Goal: Information Seeking & Learning: Check status

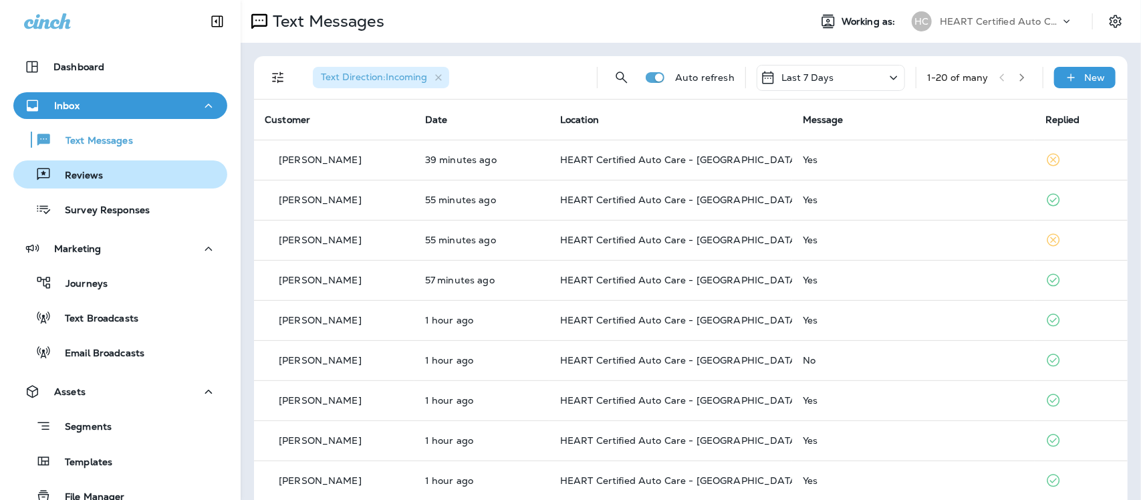
click at [72, 172] on p "Reviews" at bounding box center [76, 176] width 51 height 13
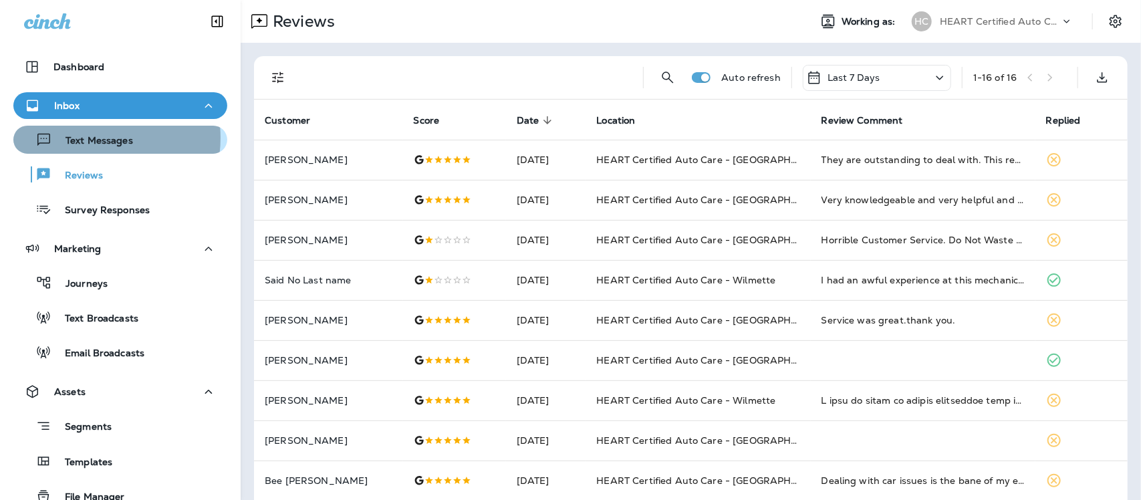
click at [80, 138] on p "Text Messages" at bounding box center [92, 141] width 81 height 13
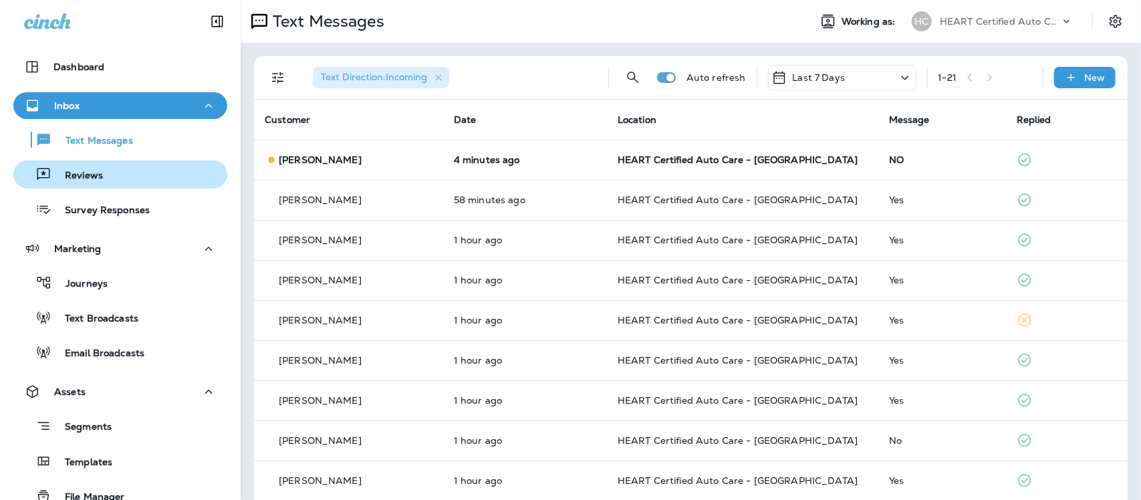
click at [104, 179] on div "Reviews" at bounding box center [120, 174] width 203 height 20
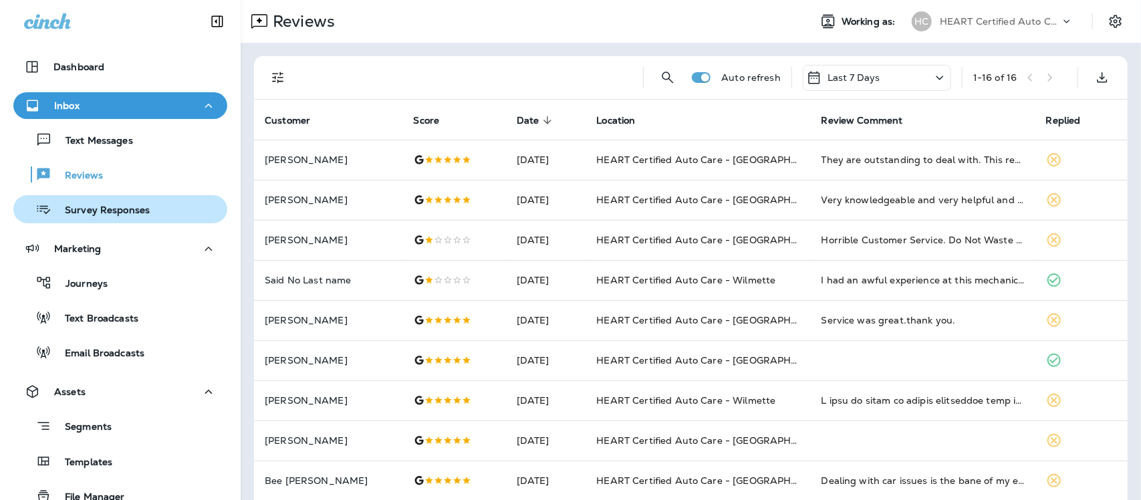
drag, startPoint x: 94, startPoint y: 205, endPoint x: 101, endPoint y: 209, distance: 7.8
click at [98, 209] on p "Survey Responses" at bounding box center [100, 211] width 98 height 13
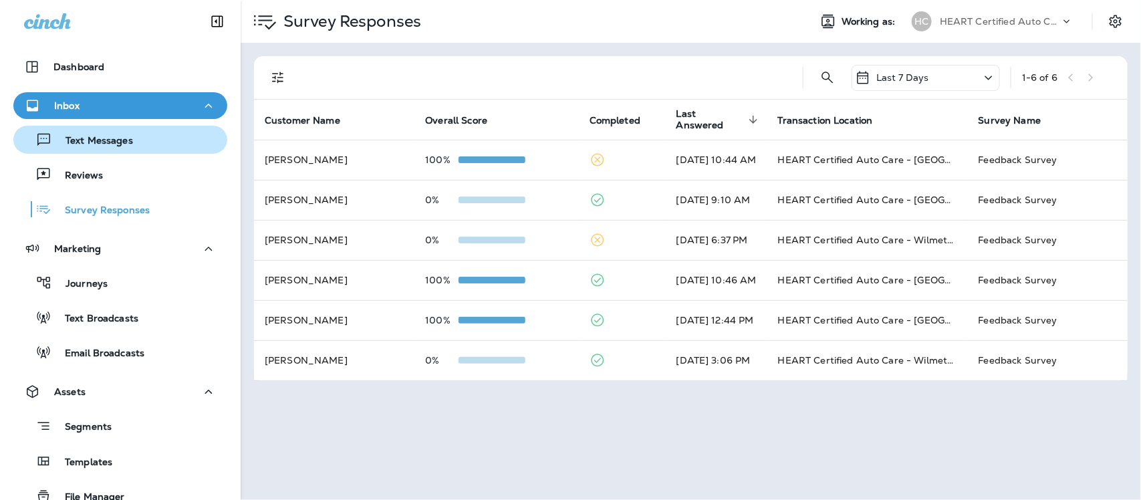
click at [140, 140] on div "Text Messages" at bounding box center [120, 140] width 203 height 20
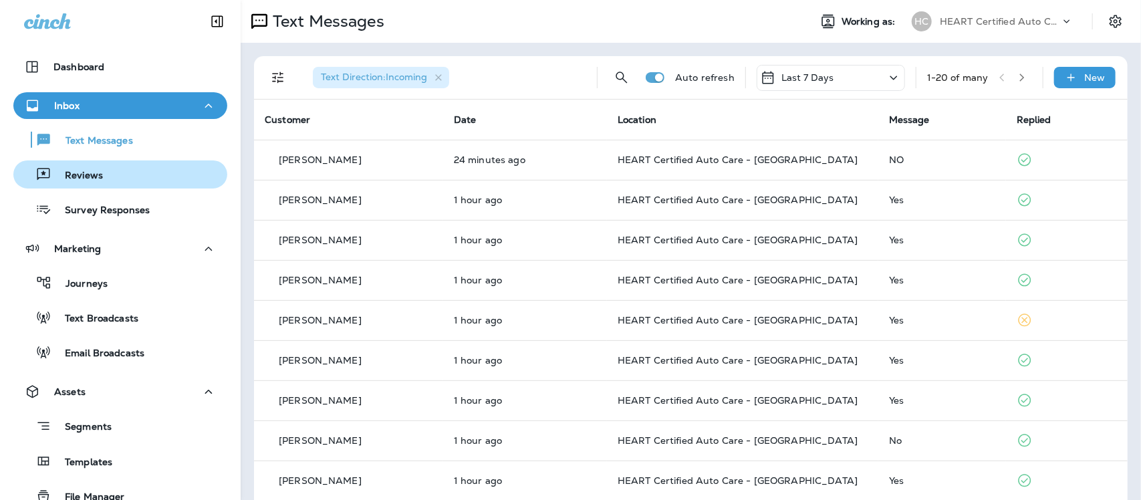
click at [57, 168] on div "Reviews" at bounding box center [61, 174] width 84 height 20
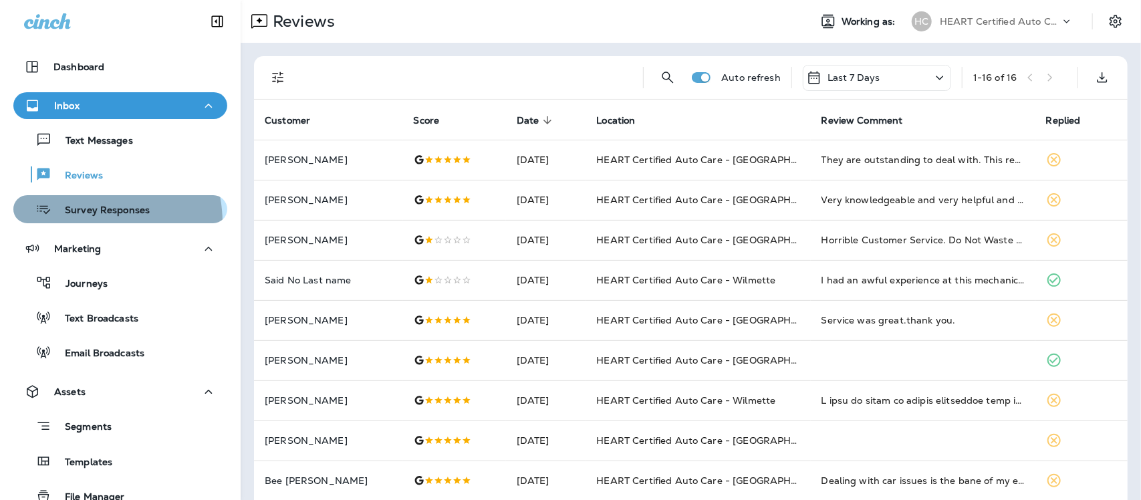
click at [87, 222] on button "Survey Responses" at bounding box center [120, 209] width 214 height 28
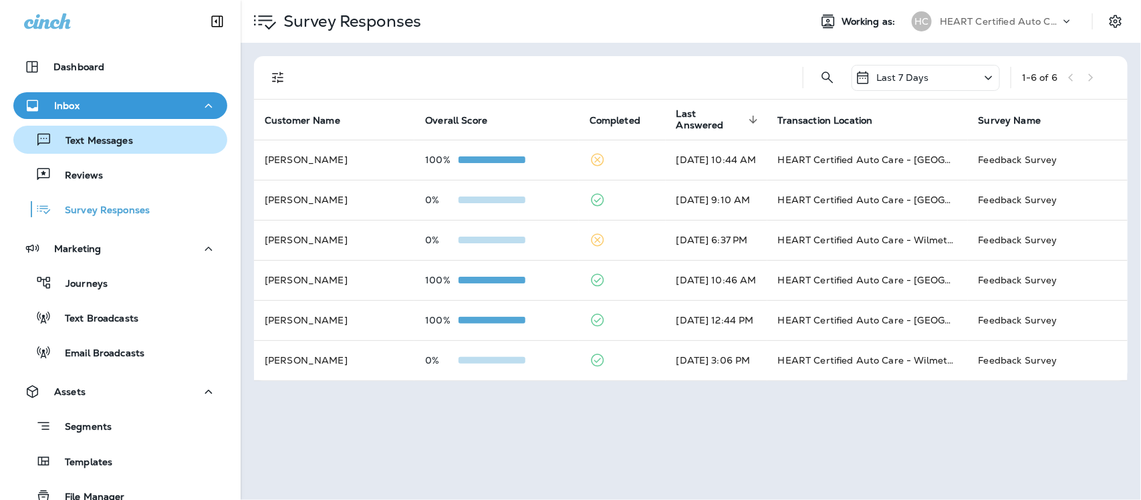
click at [107, 138] on p "Text Messages" at bounding box center [92, 141] width 81 height 13
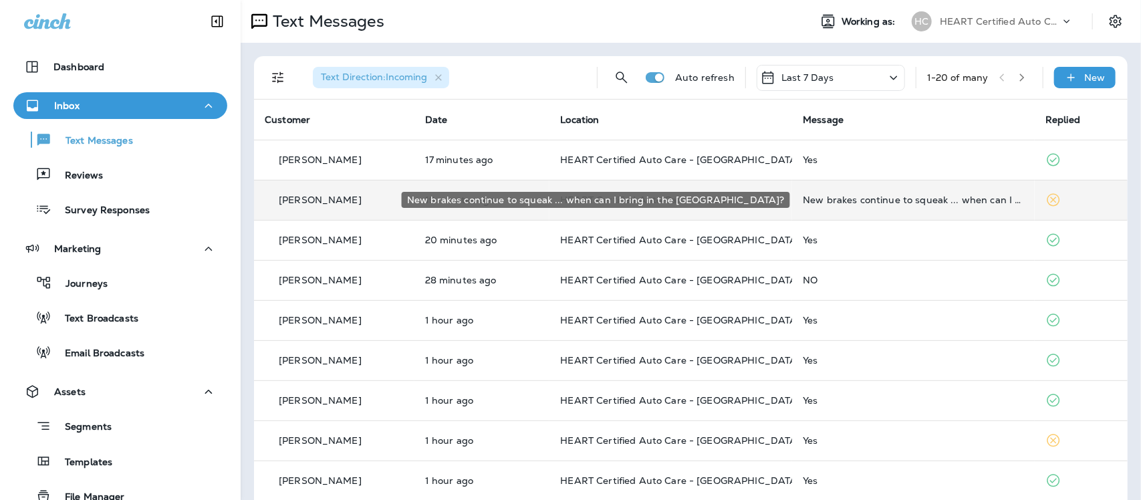
click at [878, 199] on div "New brakes continue to squeak ... when can I bring in the [GEOGRAPHIC_DATA]?" at bounding box center [913, 199] width 221 height 11
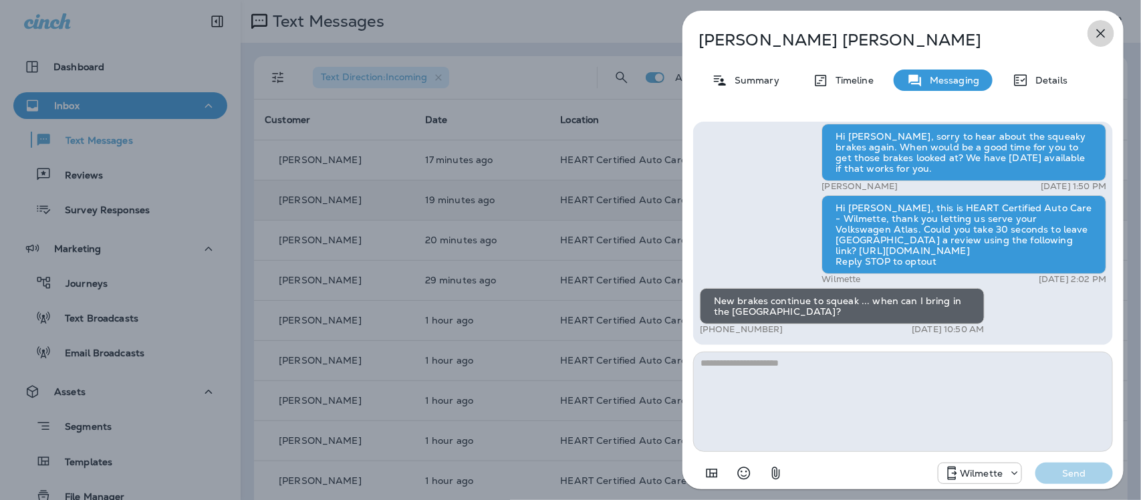
click at [1100, 29] on icon "button" at bounding box center [1101, 33] width 16 height 16
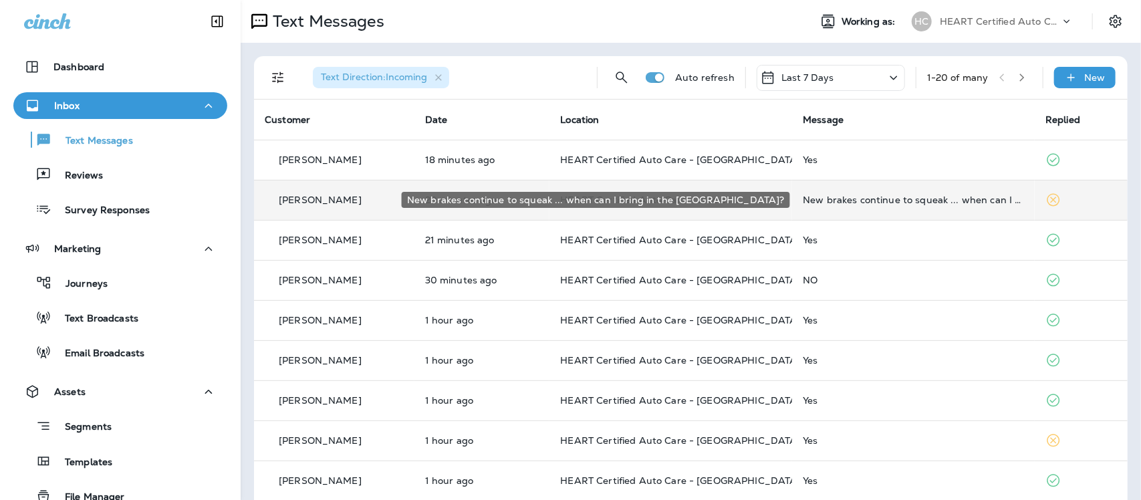
click at [884, 204] on div "New brakes continue to squeak ... when can I bring in the [GEOGRAPHIC_DATA]?" at bounding box center [913, 199] width 221 height 11
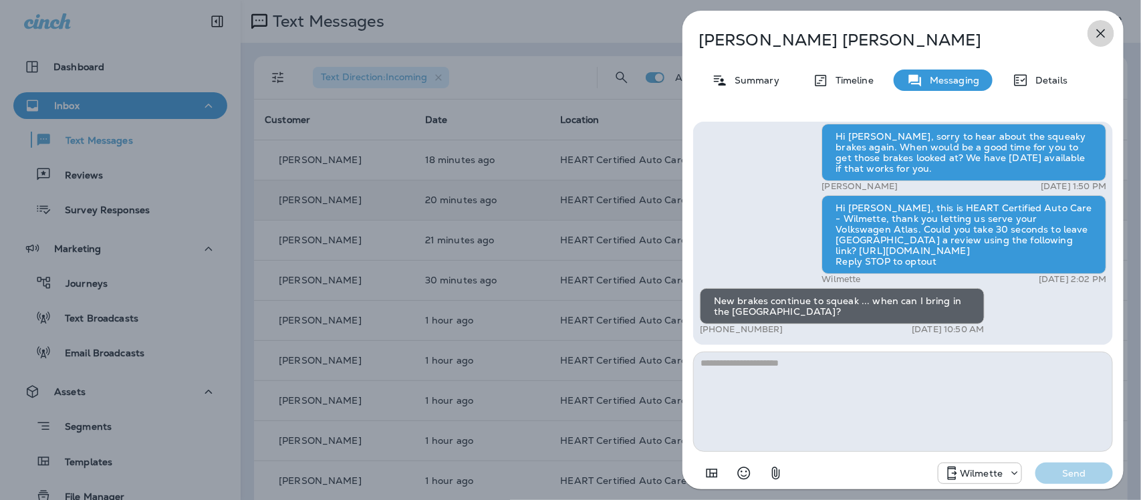
click at [1105, 31] on icon "button" at bounding box center [1101, 33] width 16 height 16
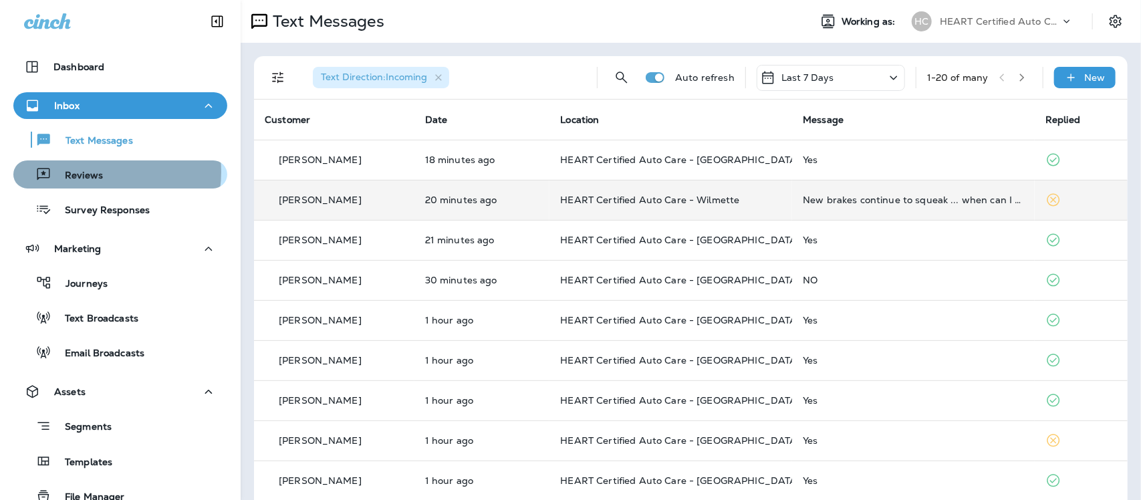
click at [88, 172] on p "Reviews" at bounding box center [76, 176] width 51 height 13
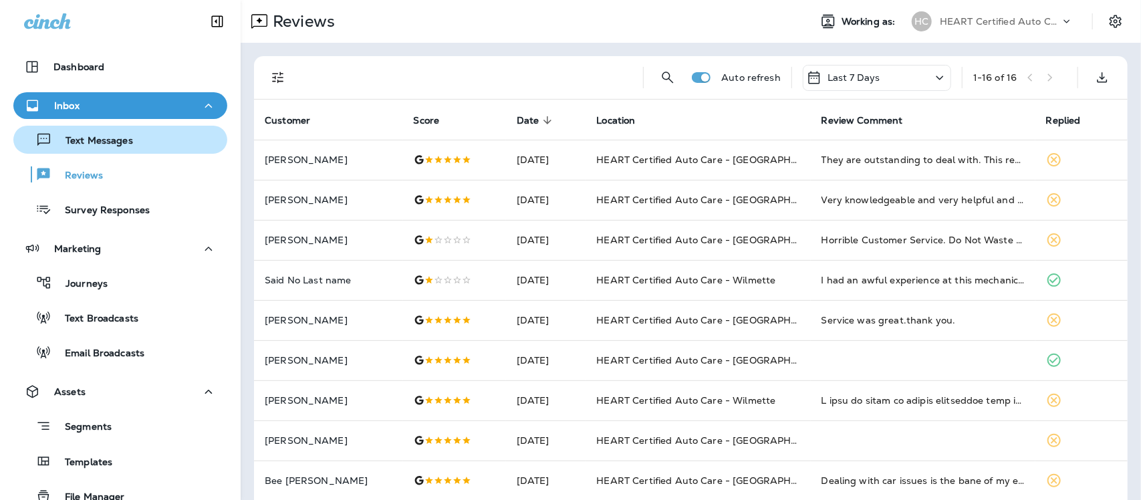
click at [94, 138] on p "Text Messages" at bounding box center [92, 141] width 81 height 13
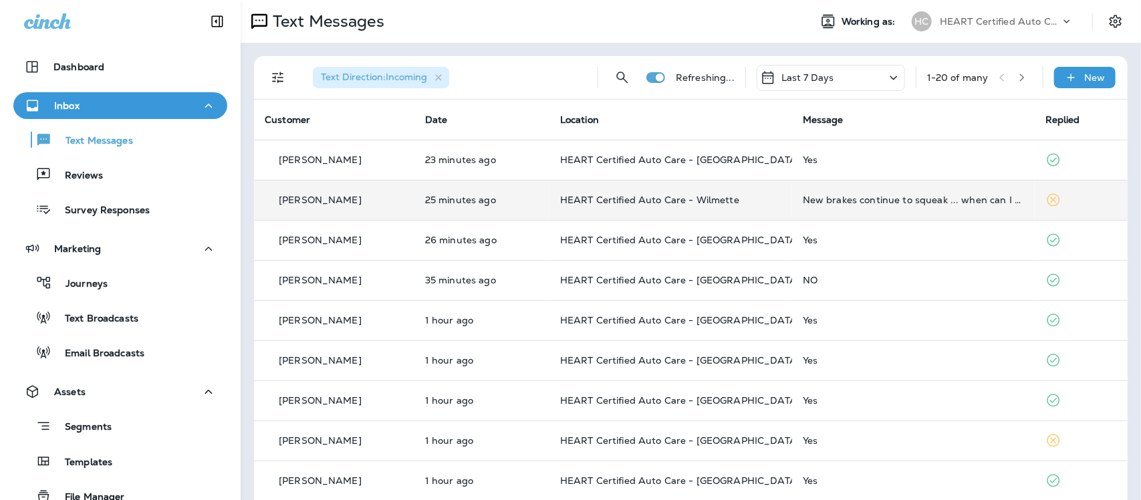
click at [913, 205] on td "New brakes continue to squeak ... when can I bring in the [GEOGRAPHIC_DATA]?" at bounding box center [913, 200] width 243 height 40
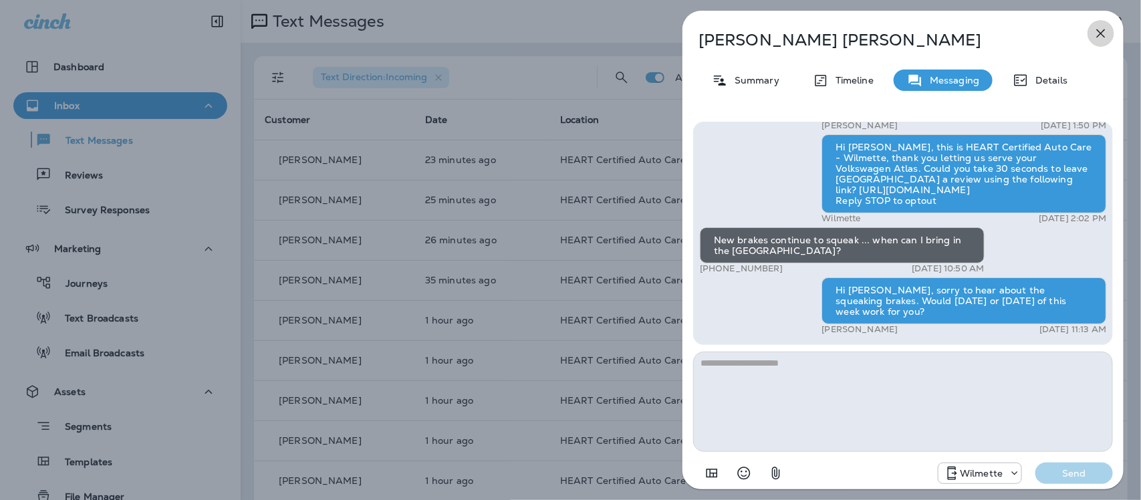
click at [1101, 32] on icon "button" at bounding box center [1101, 33] width 16 height 16
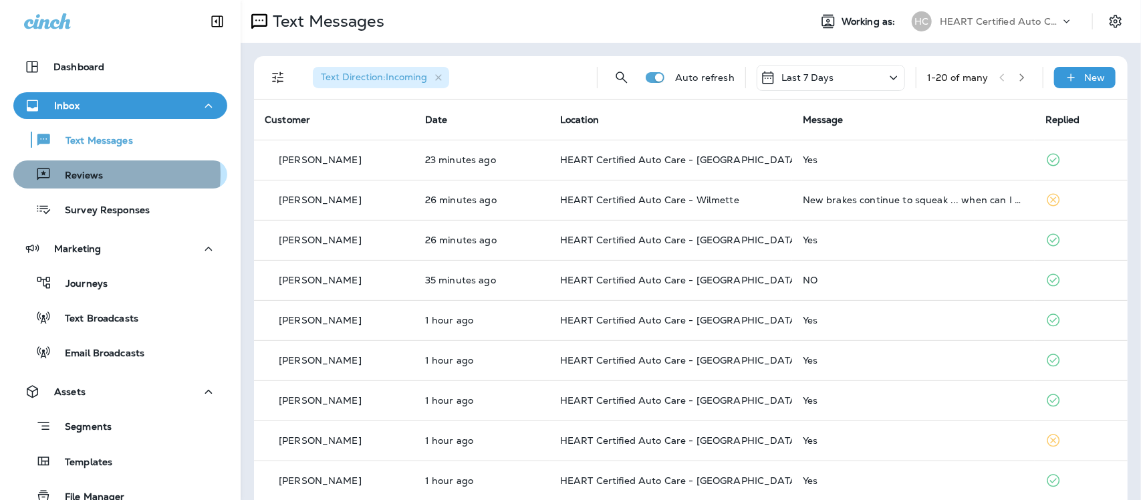
click at [89, 174] on p "Reviews" at bounding box center [76, 176] width 51 height 13
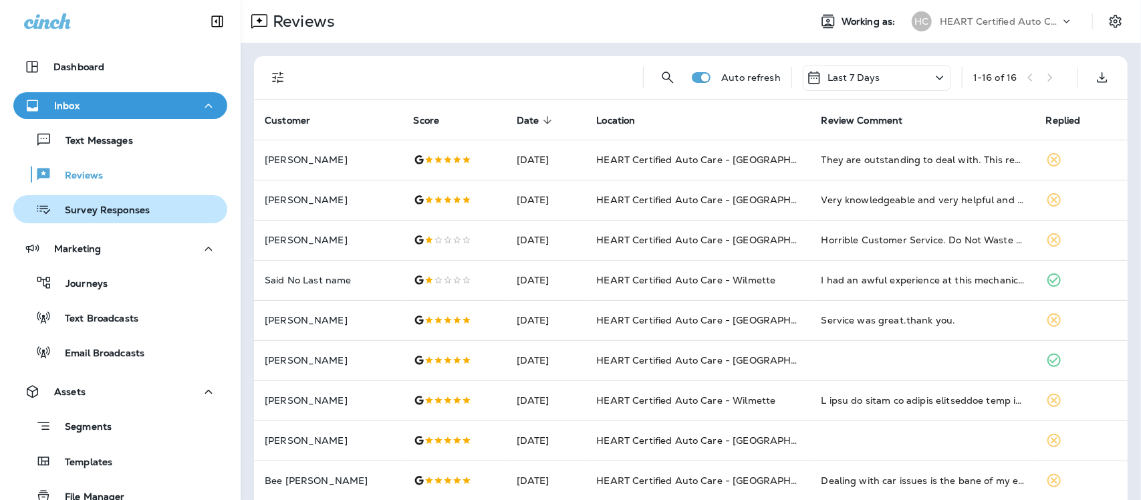
click at [89, 212] on p "Survey Responses" at bounding box center [100, 211] width 98 height 13
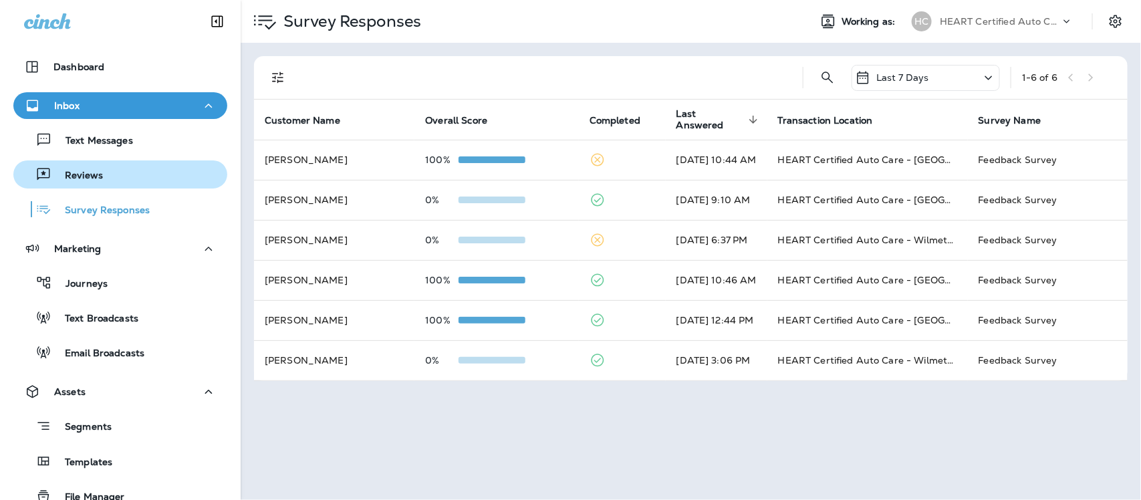
click at [77, 174] on p "Reviews" at bounding box center [76, 176] width 51 height 13
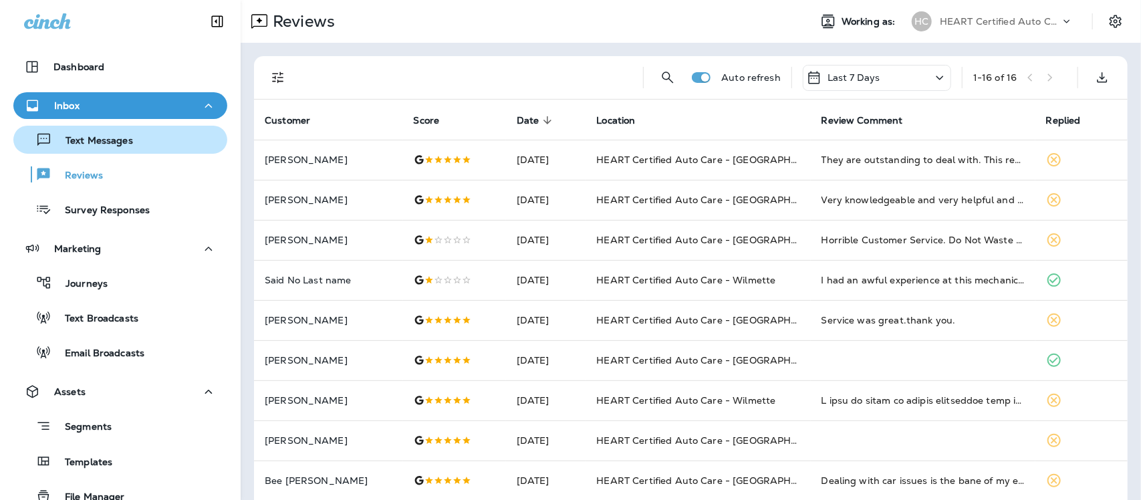
click at [112, 132] on div "Text Messages" at bounding box center [76, 140] width 114 height 20
